Goal: Task Accomplishment & Management: Manage account settings

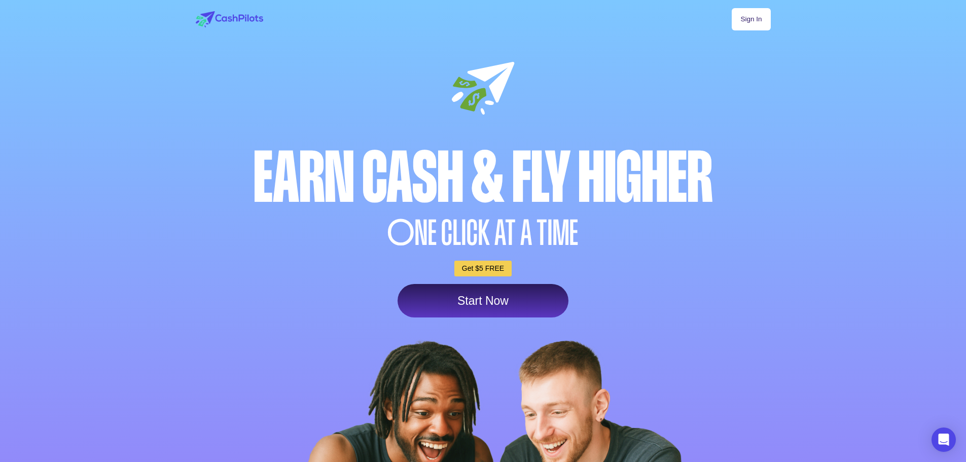
click at [760, 21] on link "Sign In" at bounding box center [751, 19] width 39 height 22
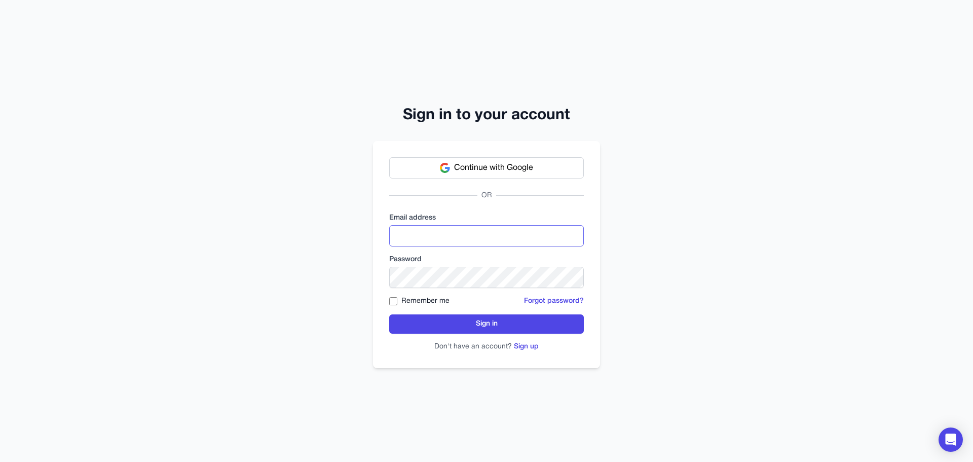
type input "**********"
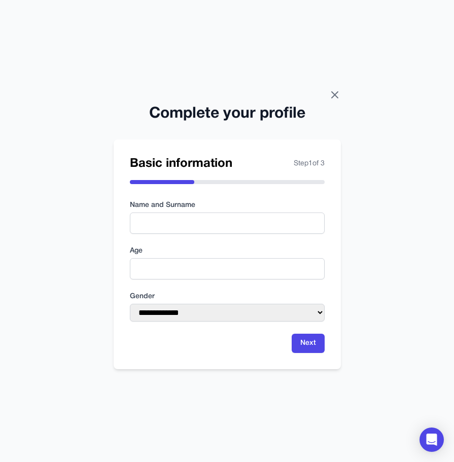
click at [332, 95] on icon at bounding box center [335, 95] width 12 height 12
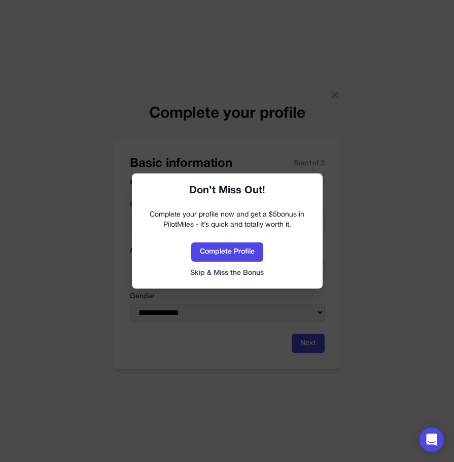
click at [228, 276] on link "Skip & Miss the Bonus" at bounding box center [227, 273] width 170 height 10
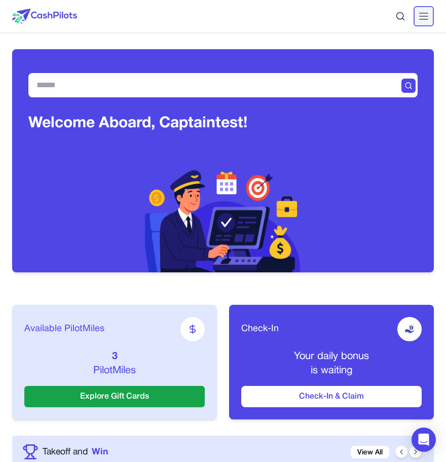
click at [428, 19] on line at bounding box center [424, 19] width 8 height 0
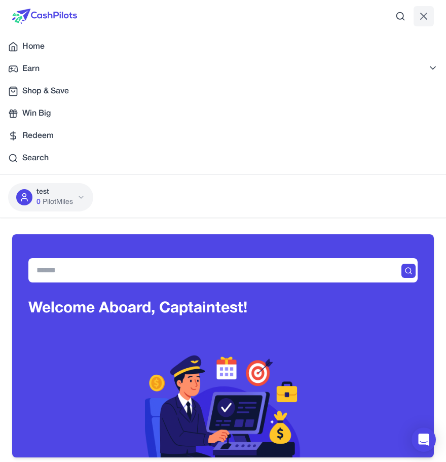
click at [66, 195] on p "test" at bounding box center [55, 192] width 37 height 10
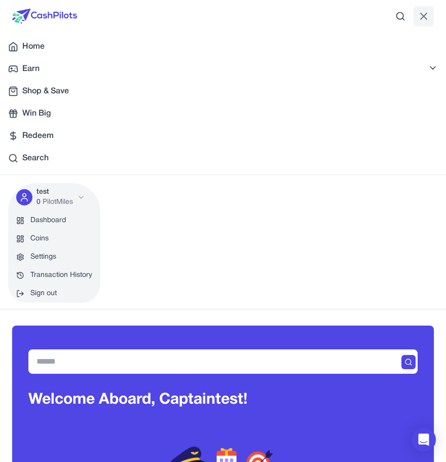
click at [53, 239] on link "Coins" at bounding box center [54, 239] width 92 height 18
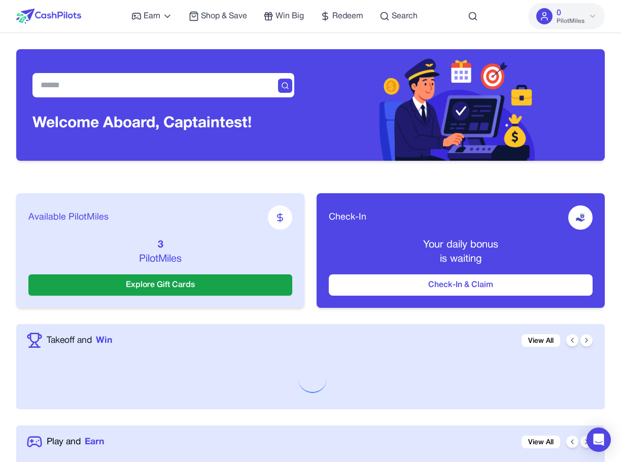
click at [577, 10] on div "0 PilotMiles" at bounding box center [570, 16] width 28 height 18
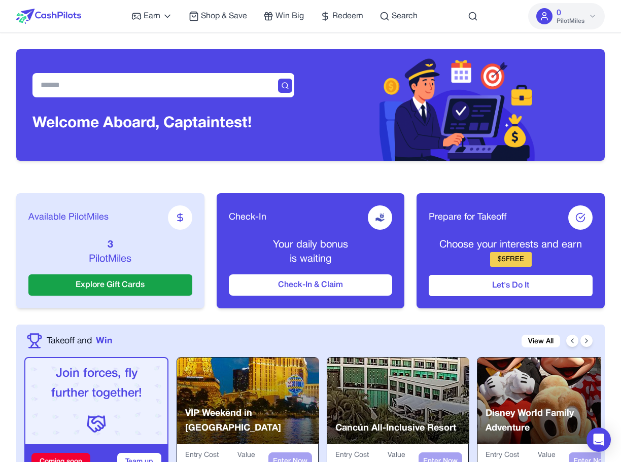
drag, startPoint x: 537, startPoint y: 10, endPoint x: 511, endPoint y: 19, distance: 27.7
click at [511, 19] on div "Earn Play Games Enjoy fun games and earn Try New App Test new app for rewards T…" at bounding box center [310, 16] width 588 height 32
drag, startPoint x: 60, startPoint y: 4, endPoint x: 590, endPoint y: 20, distance: 530.1
click at [590, 20] on button "0 PilotMiles" at bounding box center [566, 16] width 77 height 26
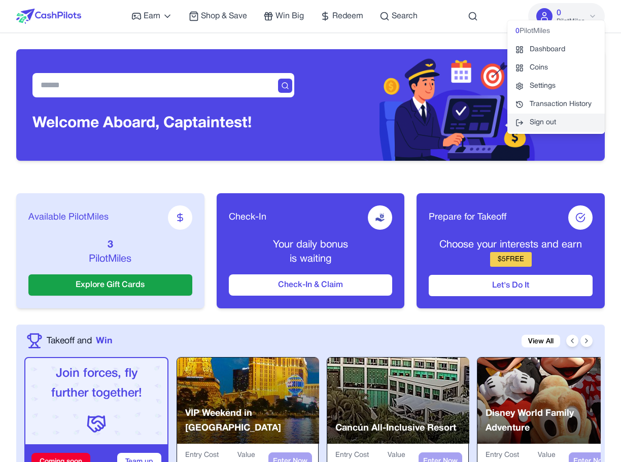
click at [545, 124] on button "Sign out" at bounding box center [555, 123] width 97 height 18
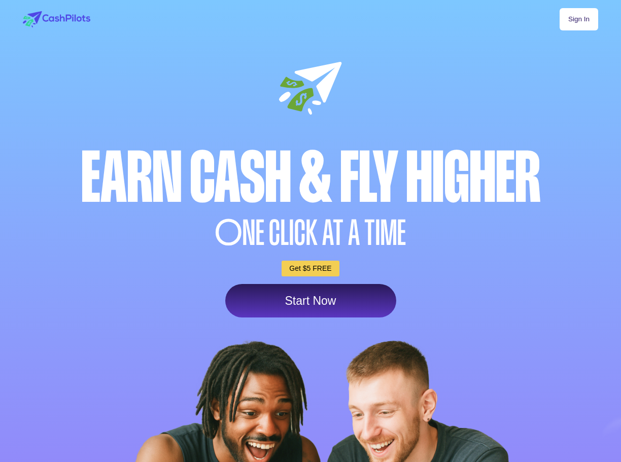
click at [547, 122] on div "Sign In Earn Cash & Fly higher O NE CLICK AT A TIME Get $5 FREE Start Now" at bounding box center [310, 307] width 598 height 615
click at [576, 21] on link "Sign In" at bounding box center [578, 19] width 39 height 22
